Goal: Task Accomplishment & Management: Use online tool/utility

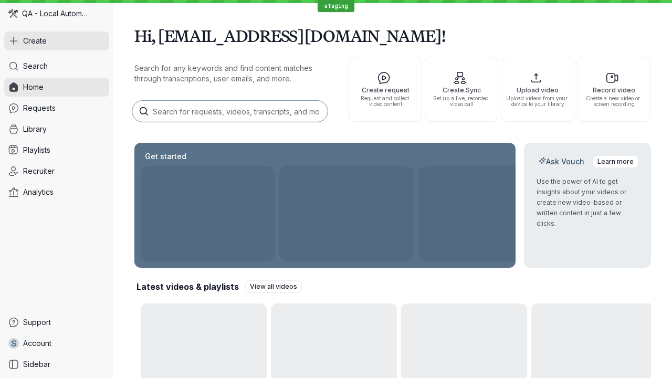
click at [57, 41] on button "Create" at bounding box center [56, 41] width 105 height 19
